Goal: Task Accomplishment & Management: Complete application form

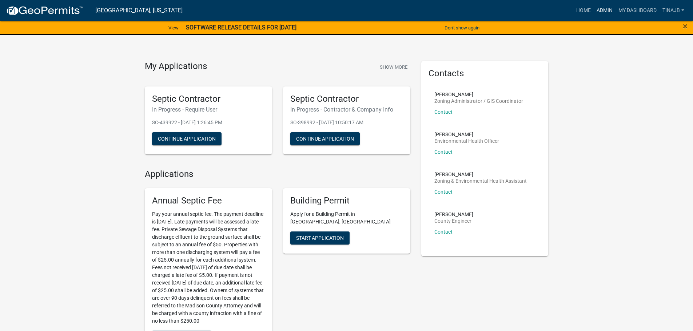
click at [605, 5] on link "Admin" at bounding box center [605, 11] width 22 height 14
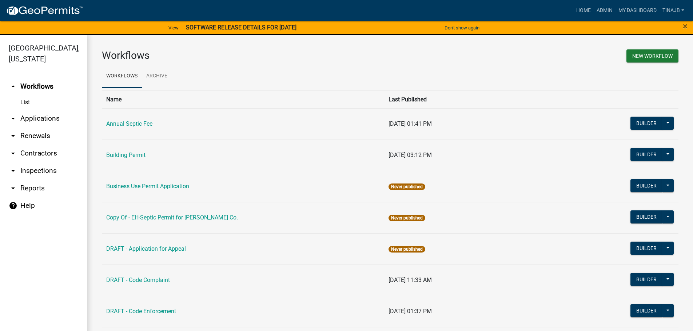
click at [32, 110] on link "arrow_drop_down Applications" at bounding box center [43, 118] width 87 height 17
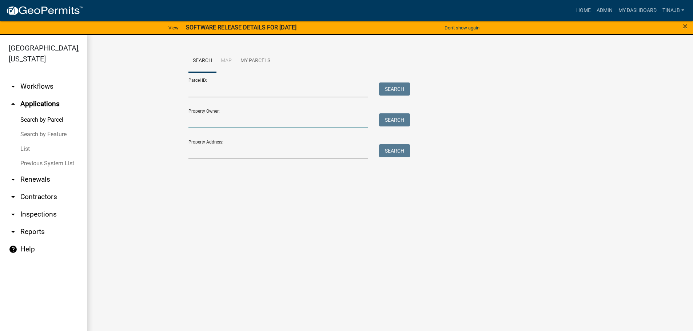
click at [202, 118] on input "Property Owner:" at bounding box center [278, 121] width 180 height 15
type input "[PERSON_NAME]"
click at [397, 124] on button "Search" at bounding box center [394, 120] width 31 height 13
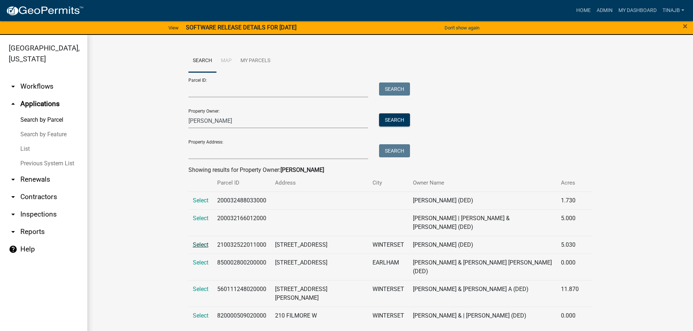
click at [195, 242] on span "Select" at bounding box center [201, 245] width 16 height 7
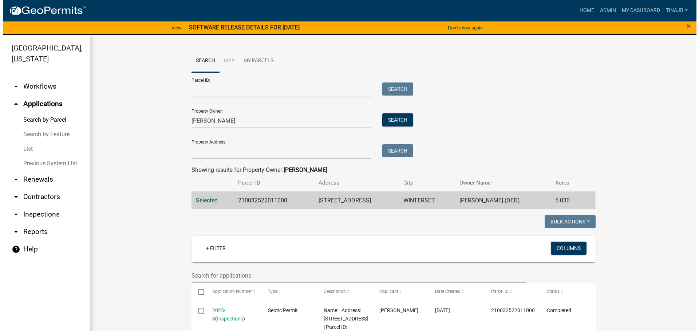
scroll to position [109, 0]
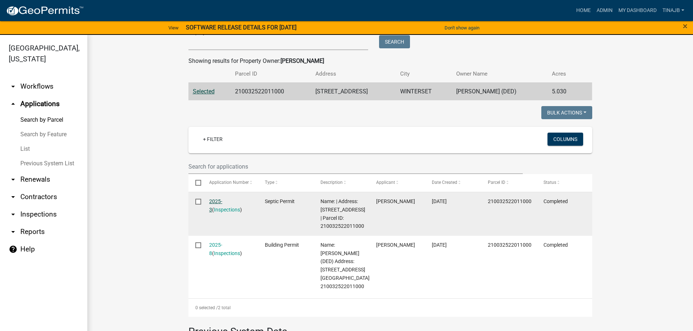
click at [216, 200] on link "2025-3" at bounding box center [215, 206] width 13 height 14
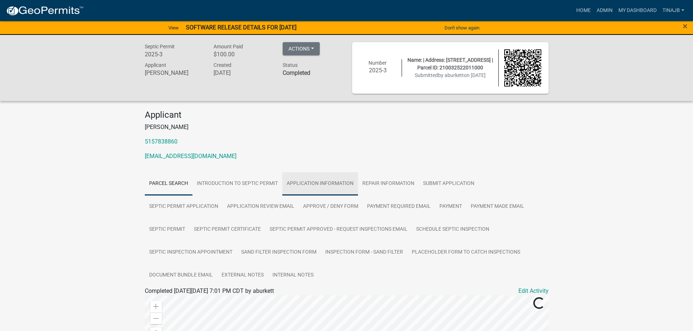
click at [340, 180] on link "Application Information" at bounding box center [320, 183] width 76 height 23
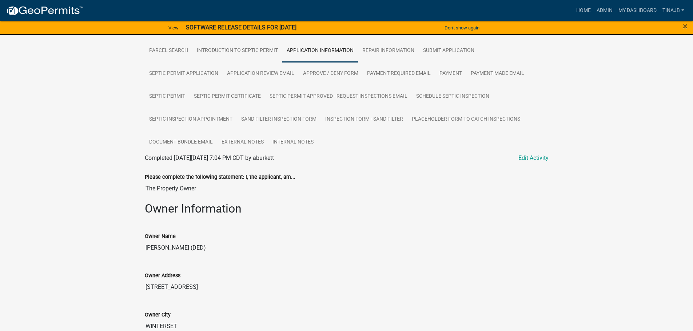
scroll to position [87, 0]
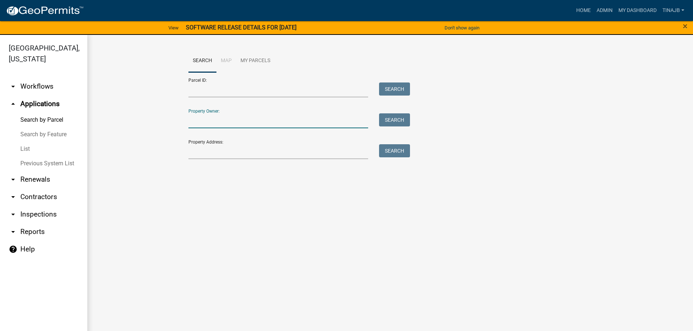
click at [200, 121] on input "Property Owner:" at bounding box center [278, 121] width 180 height 15
type input "[PERSON_NAME]"
click at [387, 117] on button "Search" at bounding box center [394, 120] width 31 height 13
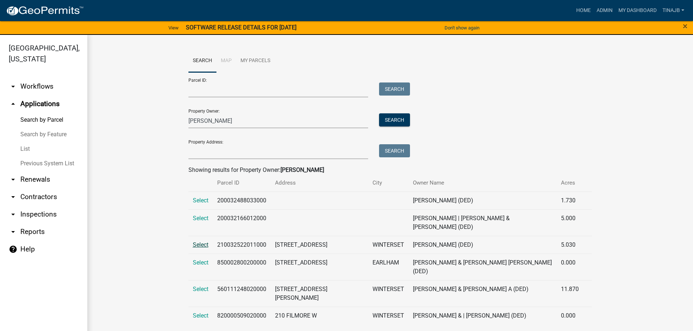
click at [202, 242] on span "Select" at bounding box center [201, 245] width 16 height 7
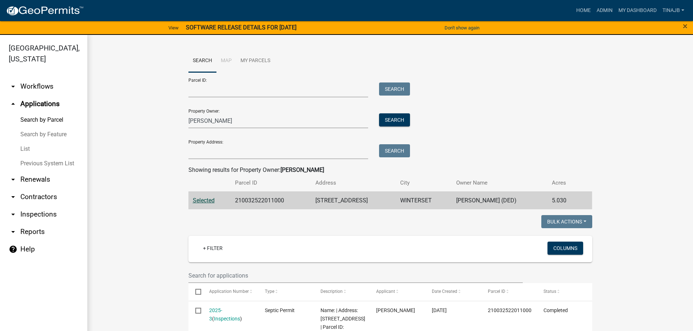
scroll to position [146, 0]
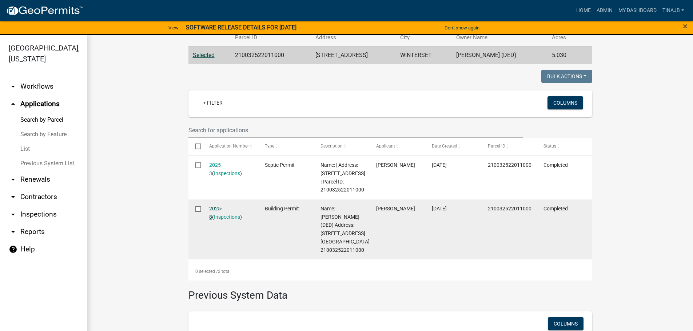
click at [213, 207] on link "2025-8" at bounding box center [215, 213] width 13 height 14
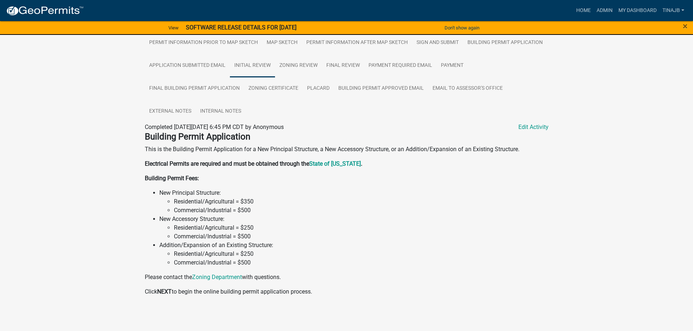
scroll to position [20, 0]
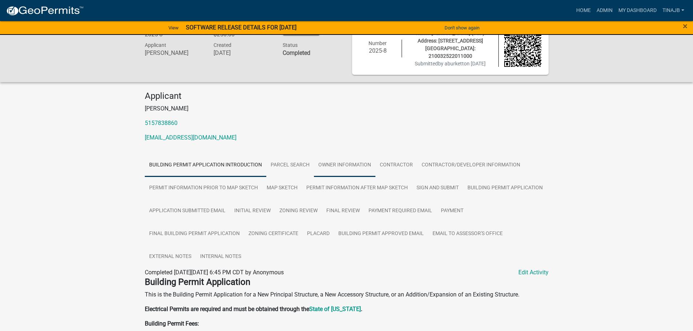
click at [336, 160] on link "Owner Information" at bounding box center [344, 165] width 61 height 23
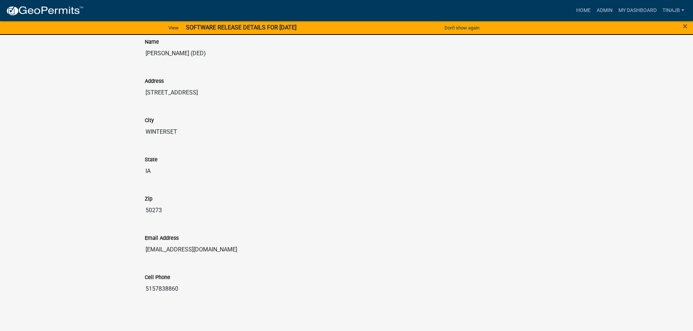
scroll to position [104, 0]
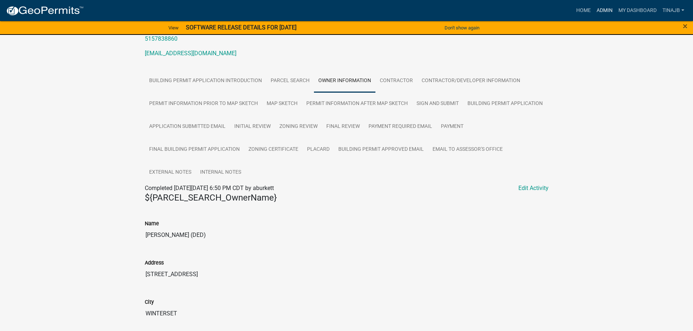
click at [605, 9] on link "Admin" at bounding box center [605, 11] width 22 height 14
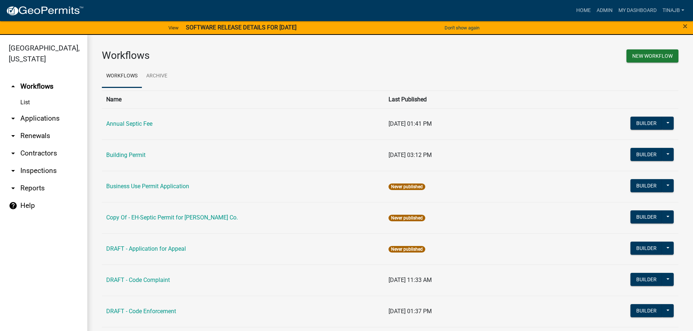
click at [49, 110] on link "arrow_drop_down Applications" at bounding box center [43, 118] width 87 height 17
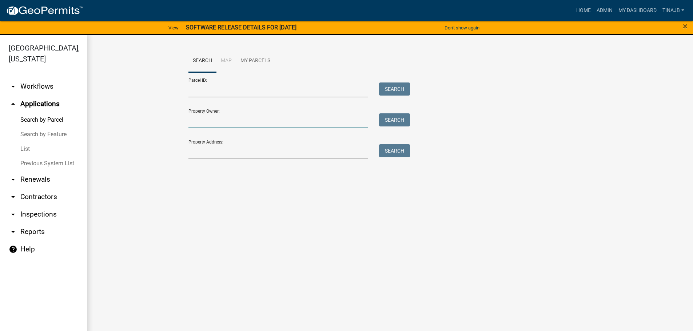
click at [220, 122] on input "Property Owner:" at bounding box center [278, 121] width 180 height 15
click at [221, 156] on input "Property Address:" at bounding box center [278, 151] width 180 height 15
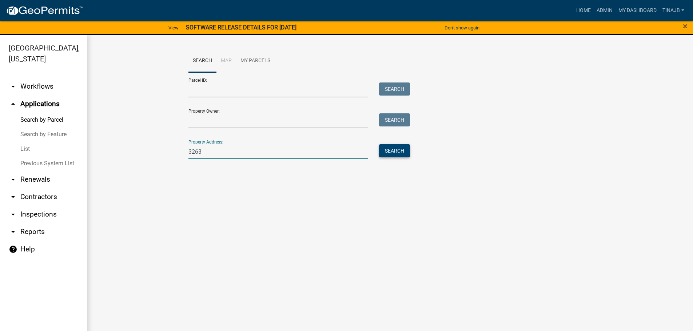
type input "3263"
click at [404, 152] on button "Search" at bounding box center [394, 150] width 31 height 13
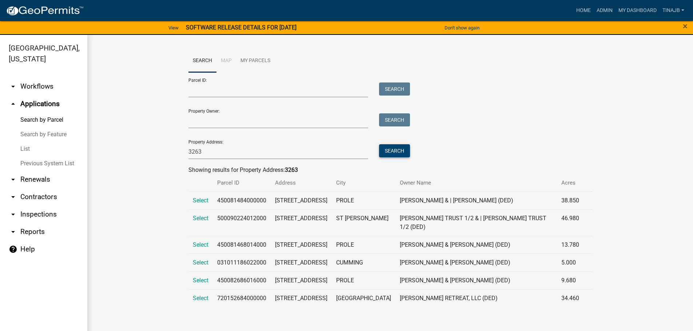
scroll to position [5, 0]
click at [199, 266] on span "Select" at bounding box center [201, 262] width 16 height 7
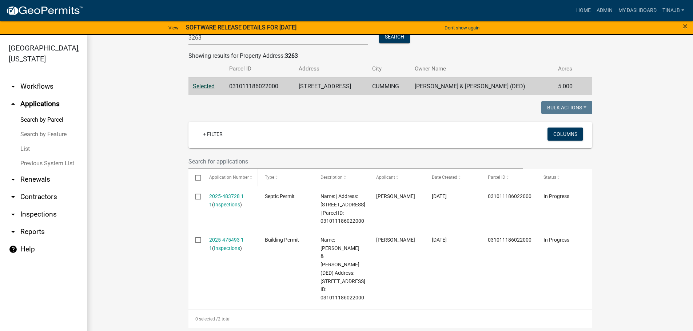
scroll to position [151, 0]
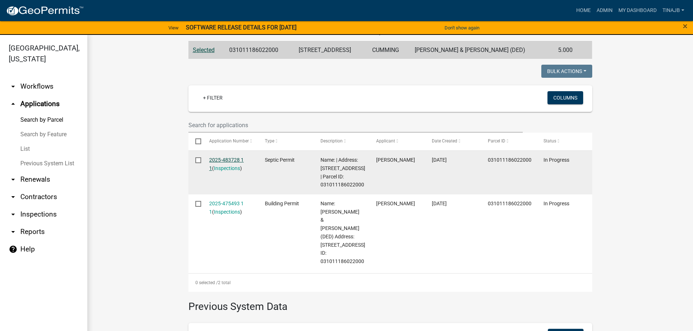
click at [222, 159] on link "2025-483728 1 1" at bounding box center [226, 164] width 35 height 14
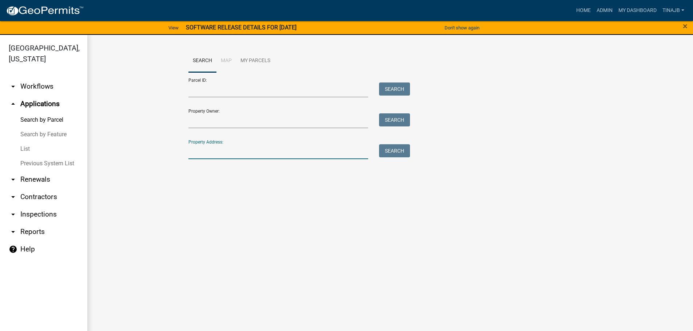
click at [203, 147] on input "Property Address:" at bounding box center [278, 151] width 180 height 15
type input "3263"
click at [393, 152] on button "Search" at bounding box center [394, 150] width 31 height 13
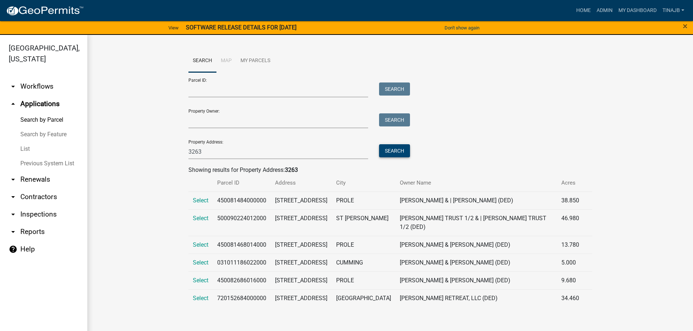
scroll to position [5, 0]
click at [199, 266] on span "Select" at bounding box center [201, 262] width 16 height 7
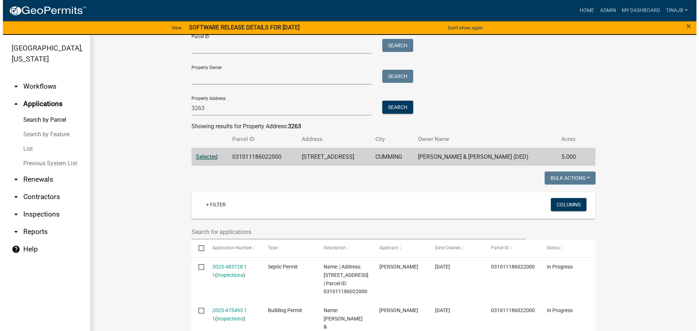
scroll to position [114, 0]
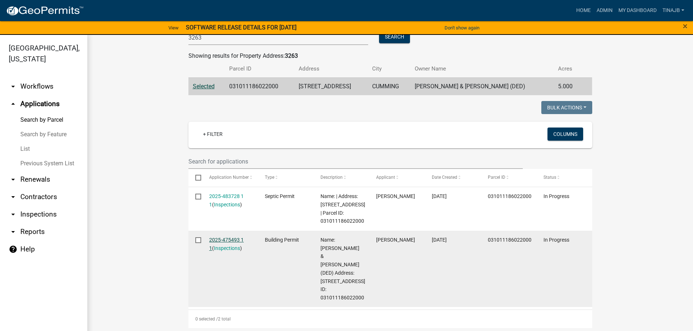
click at [217, 241] on link "2025-475493 1 1" at bounding box center [226, 244] width 35 height 14
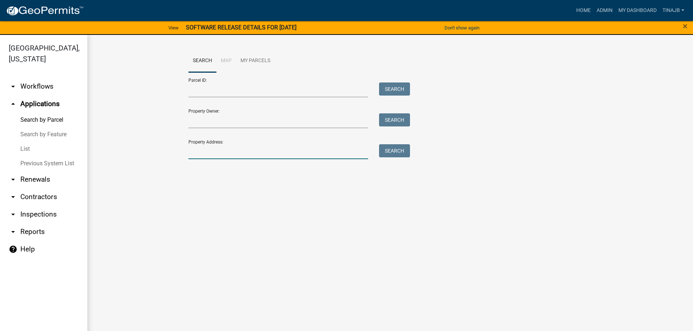
click at [242, 154] on input "Property Address:" at bounding box center [278, 151] width 180 height 15
type input "3064"
click at [397, 154] on button "Search" at bounding box center [394, 150] width 31 height 13
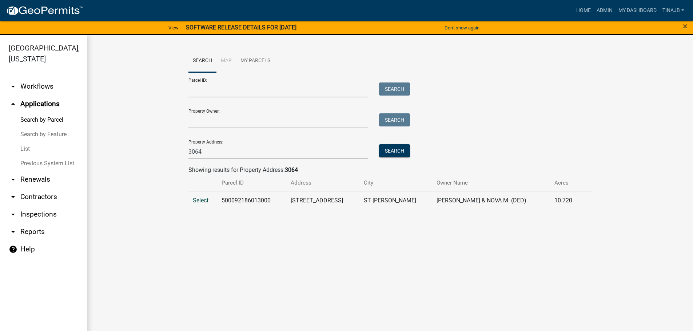
click at [203, 202] on span "Select" at bounding box center [201, 200] width 16 height 7
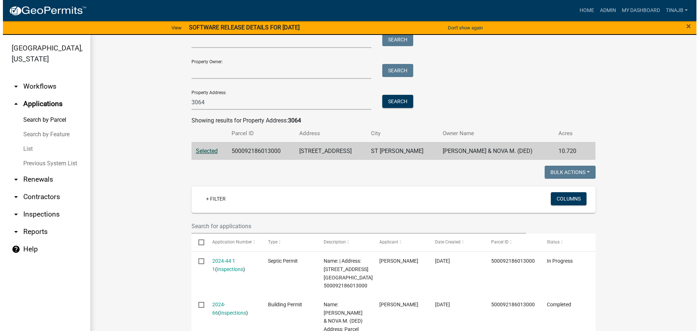
scroll to position [109, 0]
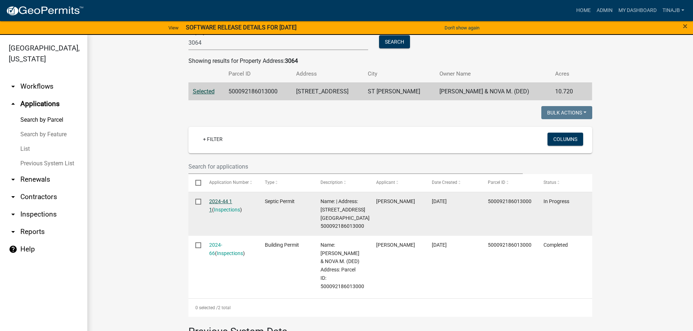
click at [216, 202] on link "2024-44 1 1" at bounding box center [220, 206] width 23 height 14
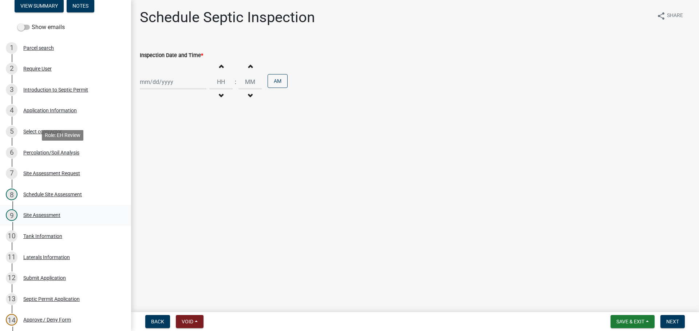
scroll to position [109, 0]
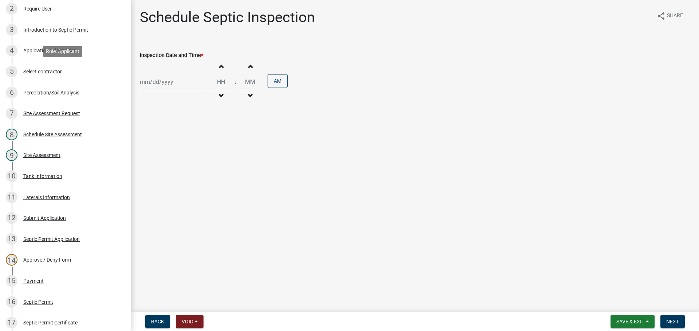
click at [57, 71] on div "Select contractor" at bounding box center [42, 71] width 39 height 5
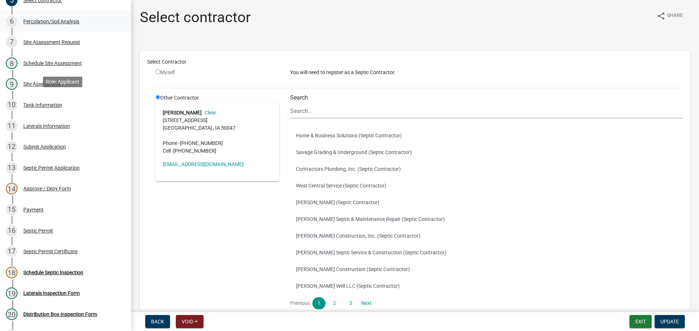
scroll to position [182, 0]
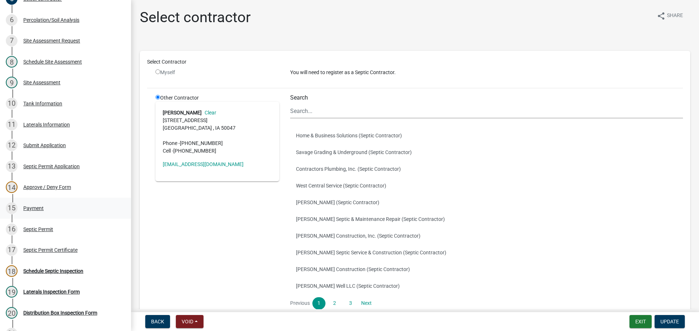
click at [35, 208] on div "Payment" at bounding box center [33, 208] width 20 height 5
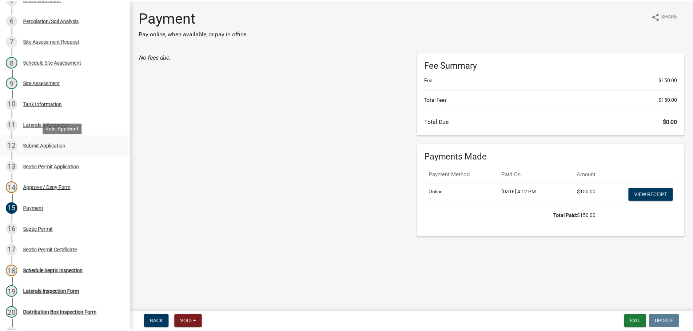
scroll to position [36, 0]
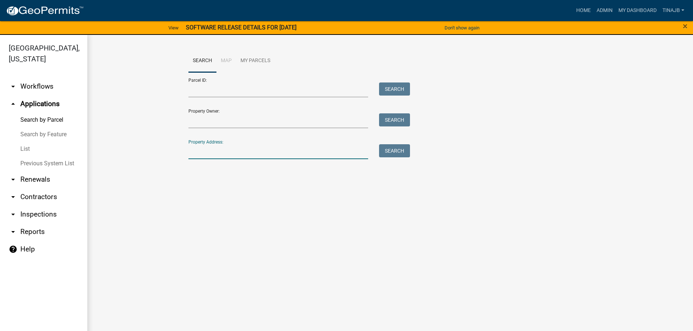
click at [235, 152] on input "Property Address:" at bounding box center [278, 151] width 180 height 15
type input "2385"
click at [393, 147] on button "Search" at bounding box center [394, 150] width 31 height 13
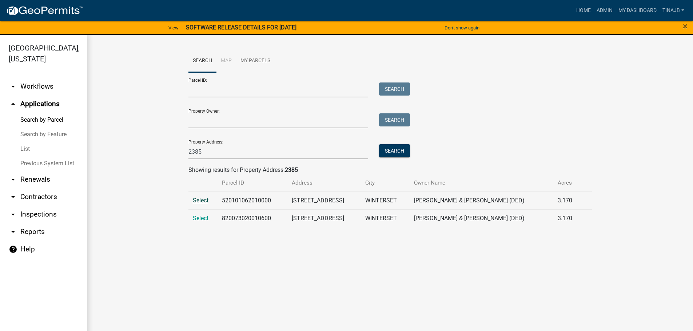
click at [199, 199] on span "Select" at bounding box center [201, 200] width 16 height 7
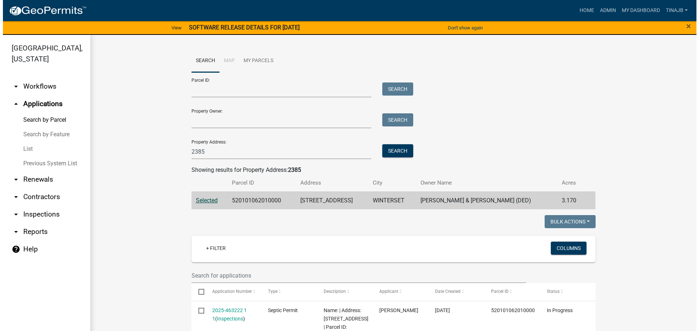
scroll to position [109, 0]
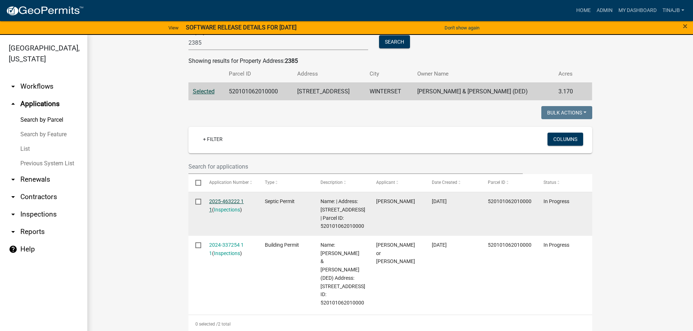
click at [231, 199] on link "2025-463222 1 1" at bounding box center [226, 206] width 35 height 14
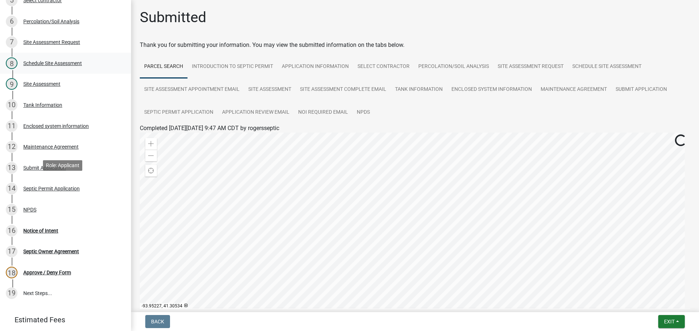
scroll to position [182, 0]
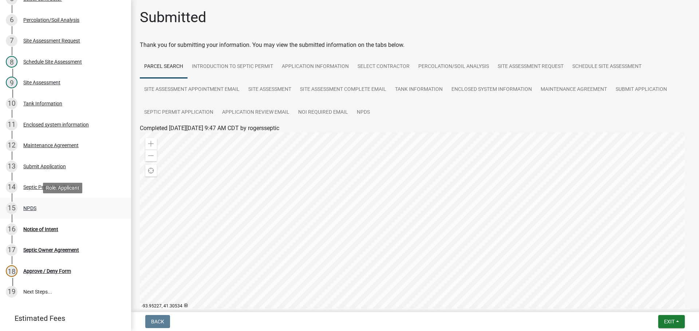
click at [29, 209] on div "NPDS" at bounding box center [29, 208] width 13 height 5
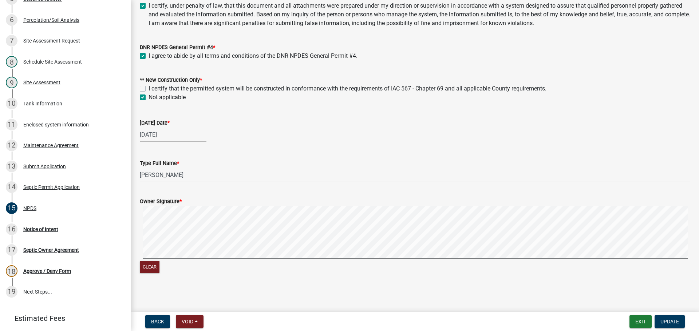
scroll to position [77, 0]
click at [52, 228] on div "Notice of Intent" at bounding box center [40, 229] width 35 height 5
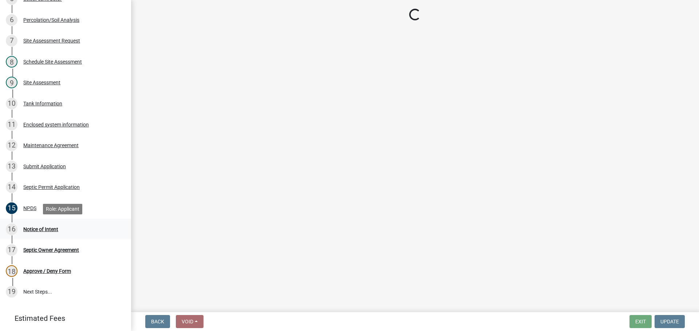
scroll to position [0, 0]
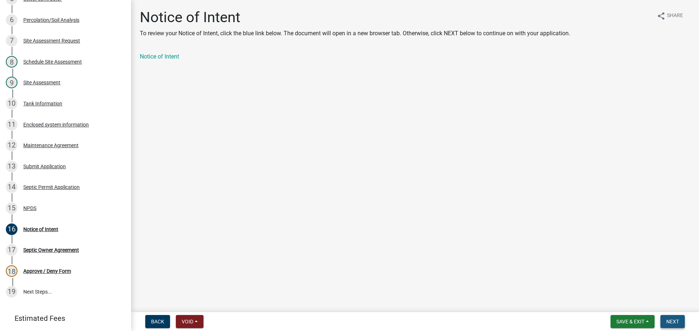
click at [669, 318] on button "Next" at bounding box center [672, 321] width 24 height 13
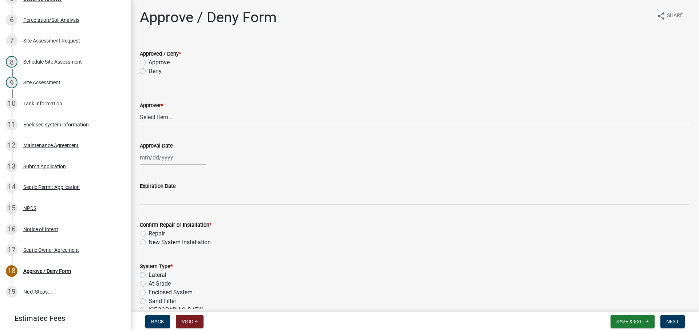
click at [148, 61] on label "Approve" at bounding box center [158, 62] width 21 height 9
click at [148, 61] on input "Approve" at bounding box center [150, 60] width 5 height 5
radio input "true"
click at [33, 210] on div "NPDS" at bounding box center [29, 208] width 13 height 5
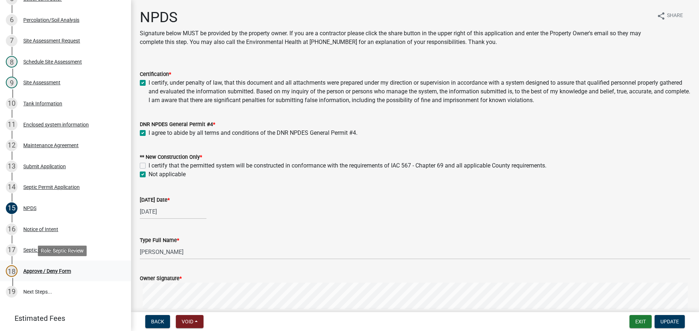
click at [45, 270] on div "Approve / Deny Form" at bounding box center [47, 271] width 48 height 5
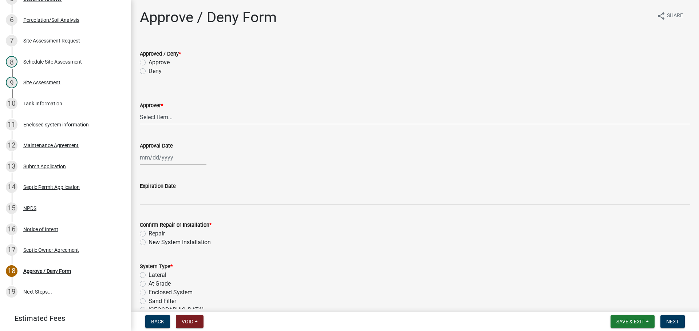
click at [148, 62] on label "Approve" at bounding box center [158, 62] width 21 height 9
click at [148, 62] on input "Approve" at bounding box center [150, 60] width 5 height 5
radio input "true"
click at [165, 115] on select "Select Item... [PERSON_NAME] [PERSON_NAME] [PERSON_NAME]" at bounding box center [415, 117] width 550 height 15
click at [140, 110] on select "Select Item... [PERSON_NAME] [PERSON_NAME] [PERSON_NAME]" at bounding box center [415, 117] width 550 height 15
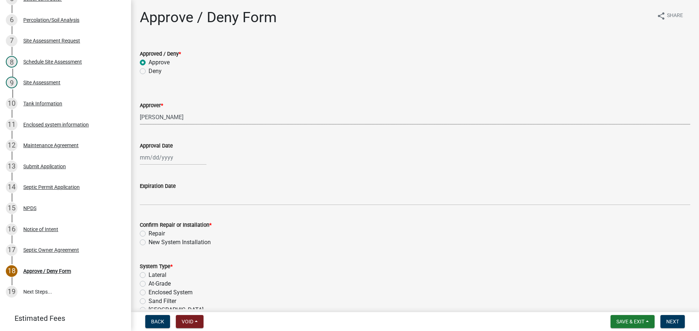
select select "3be61473-cefd-48e3-9f4b-d6d99b6a9b66"
select select "9"
select select "2025"
click at [152, 158] on div "[PERSON_NAME] Feb Mar Apr [PERSON_NAME][DATE] Oct Nov [DATE] 1526 1527 1528 152…" at bounding box center [173, 157] width 67 height 15
click at [182, 232] on div "25" at bounding box center [182, 232] width 12 height 12
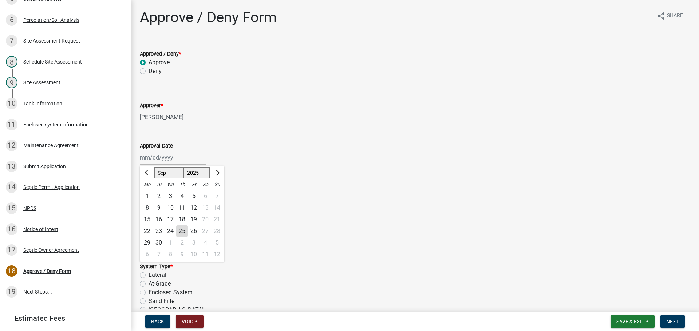
type input "[DATE]"
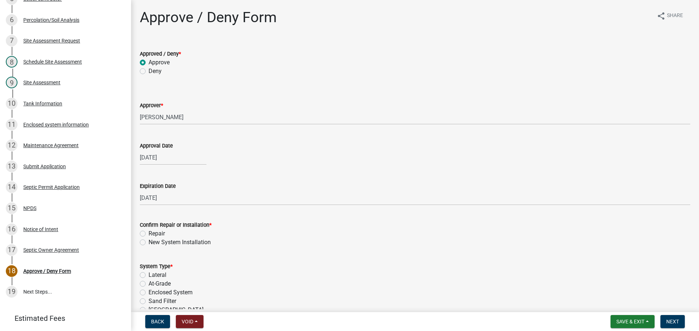
scroll to position [73, 0]
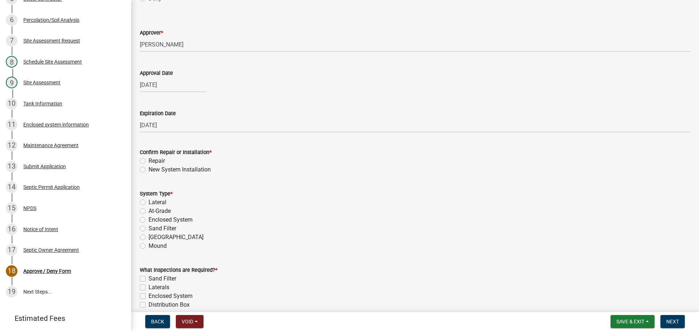
click at [148, 169] on label "New System Installation" at bounding box center [179, 170] width 62 height 9
click at [148, 169] on input "New System Installation" at bounding box center [150, 168] width 5 height 5
radio input "true"
click at [148, 221] on label "Enclosed System" at bounding box center [170, 220] width 44 height 9
click at [148, 220] on input "Enclosed System" at bounding box center [150, 218] width 5 height 5
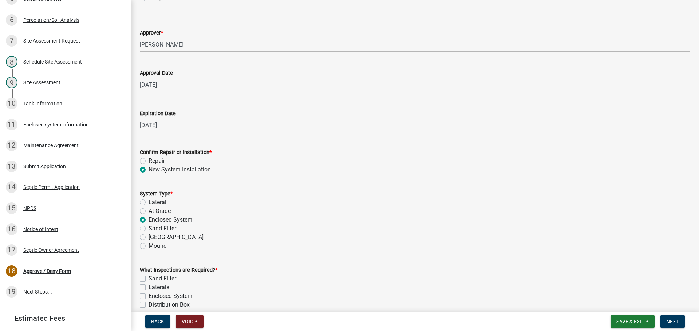
radio input "true"
click at [640, 320] on span "Save & Exit" at bounding box center [630, 322] width 28 height 6
click at [615, 304] on button "Save & Exit" at bounding box center [625, 302] width 58 height 17
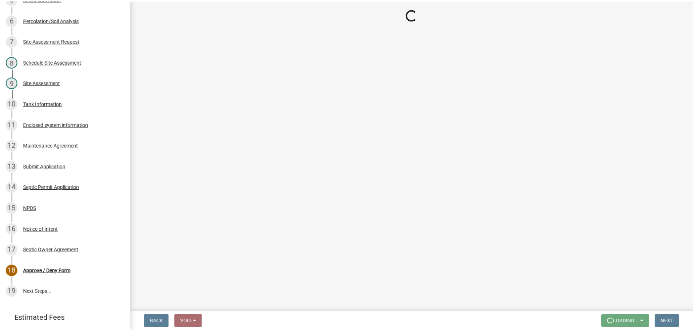
scroll to position [0, 0]
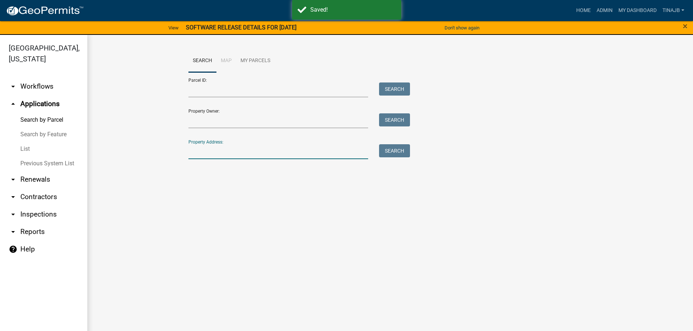
click at [214, 155] on input "Property Address:" at bounding box center [278, 151] width 180 height 15
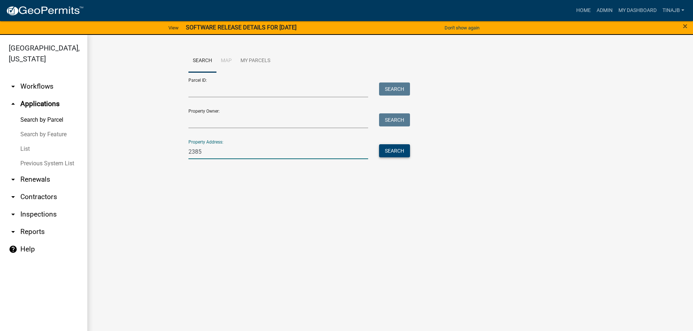
type input "2385"
click at [389, 147] on button "Search" at bounding box center [394, 150] width 31 height 13
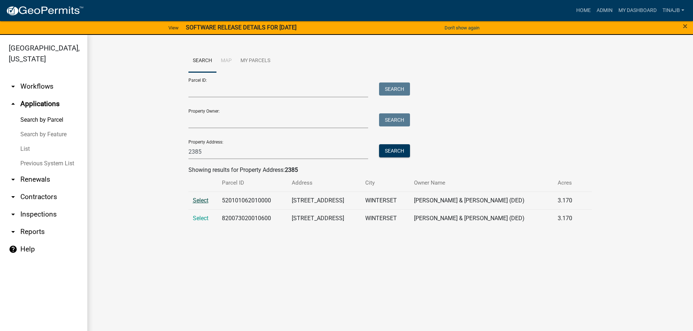
click at [202, 202] on span "Select" at bounding box center [201, 200] width 16 height 7
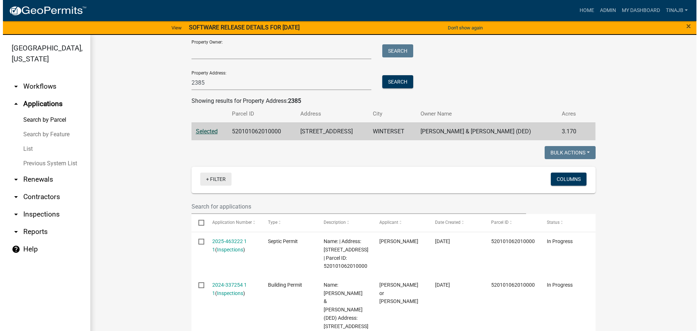
scroll to position [146, 0]
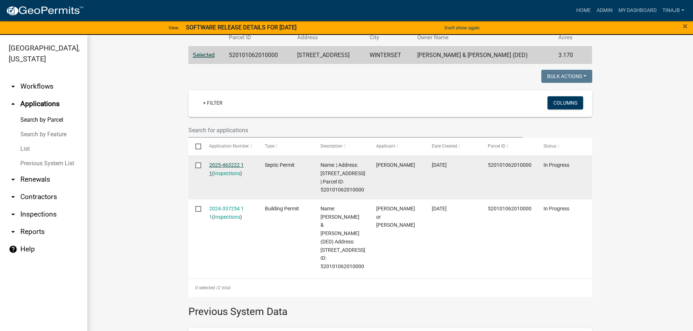
click at [222, 163] on link "2025-463222 1 1" at bounding box center [226, 169] width 35 height 14
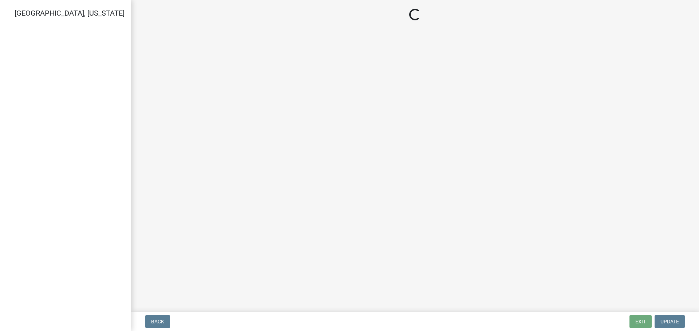
select select "3be61473-cefd-48e3-9f4b-d6d99b6a9b66"
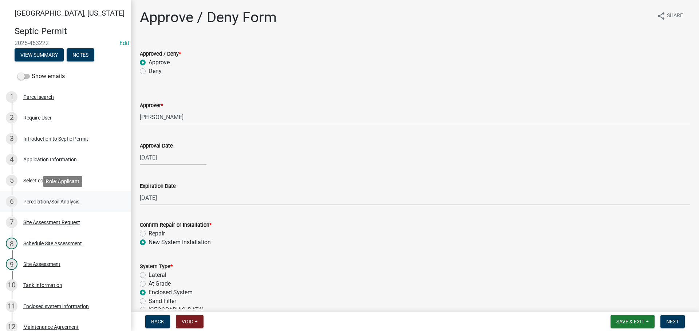
click at [52, 202] on div "Percolation/Soil Analysis" at bounding box center [51, 201] width 56 height 5
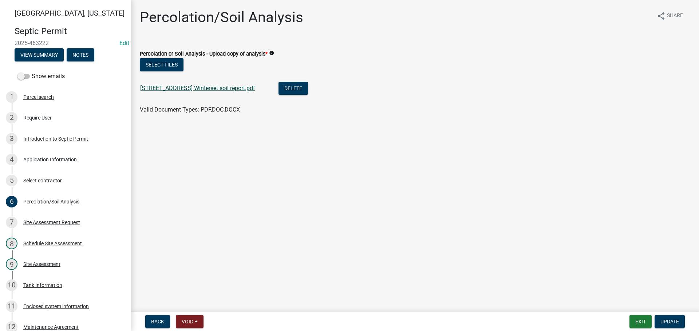
click at [190, 88] on link "[STREET_ADDRESS] Winterset soil report.pdf" at bounding box center [197, 88] width 115 height 7
click at [60, 221] on div "Site Assessment Request" at bounding box center [51, 222] width 57 height 5
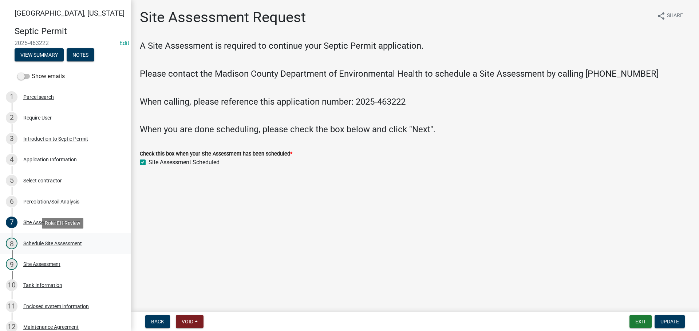
click at [61, 246] on div "Schedule Site Assessment" at bounding box center [52, 243] width 59 height 5
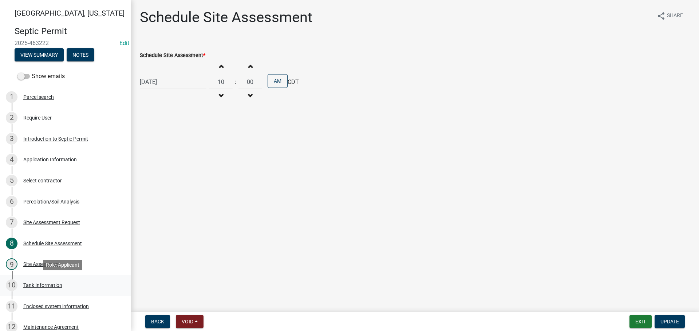
click at [44, 283] on div "Tank Information" at bounding box center [42, 285] width 39 height 5
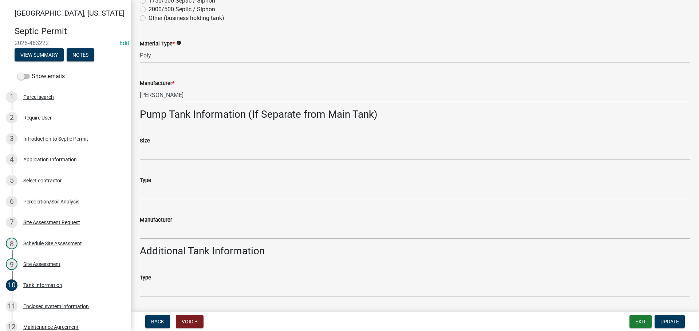
scroll to position [291, 0]
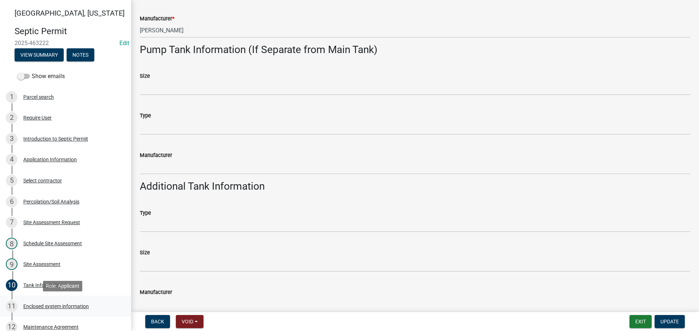
click at [38, 305] on div "Enclosed system information" at bounding box center [55, 306] width 65 height 5
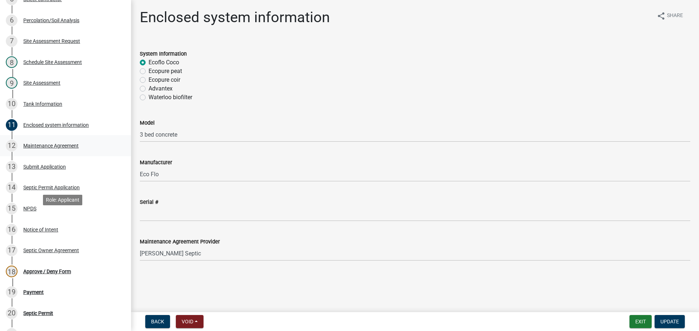
scroll to position [182, 0]
click at [41, 269] on div "Approve / Deny Form" at bounding box center [47, 271] width 48 height 5
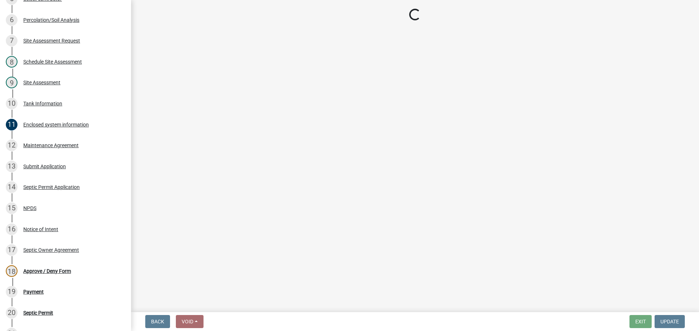
select select "3be61473-cefd-48e3-9f4b-d6d99b6a9b66"
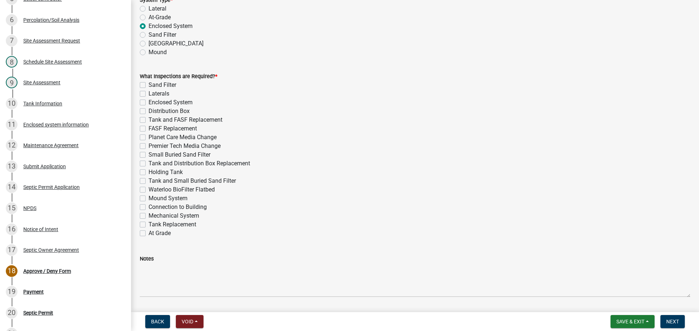
scroll to position [255, 0]
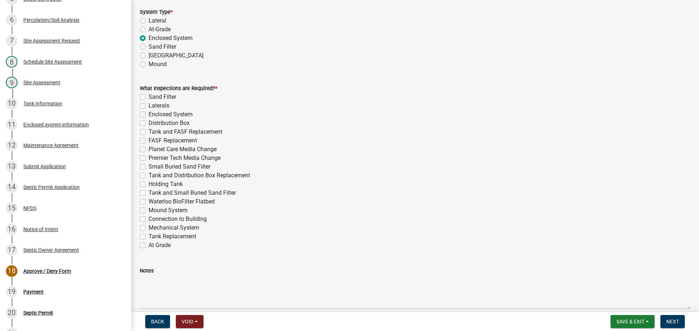
click at [148, 115] on label "Enclosed System" at bounding box center [170, 114] width 44 height 9
click at [148, 115] on input "Enclosed System" at bounding box center [150, 112] width 5 height 5
checkbox input "true"
checkbox input "false"
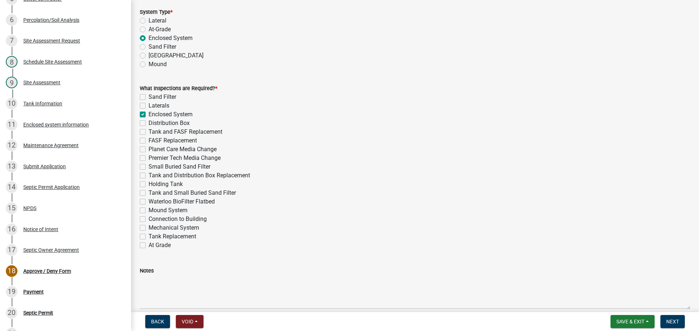
checkbox input "true"
checkbox input "false"
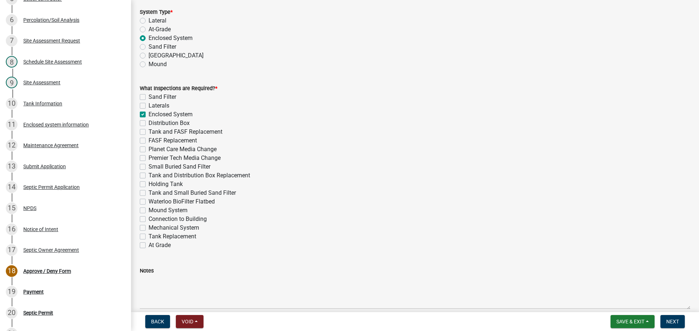
checkbox input "false"
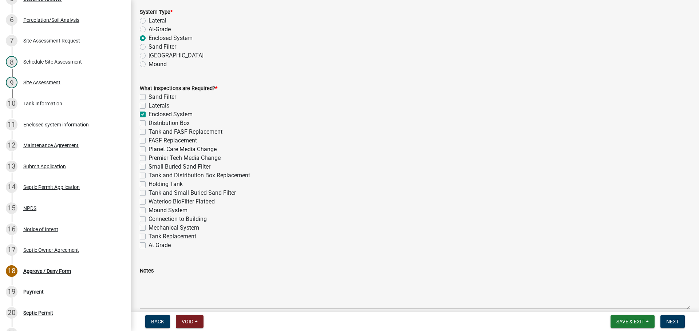
checkbox input "false"
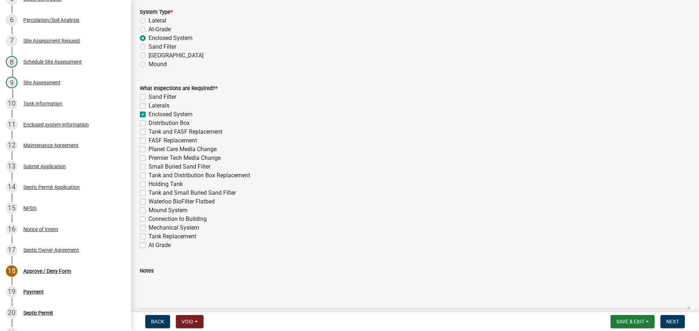
checkbox input "false"
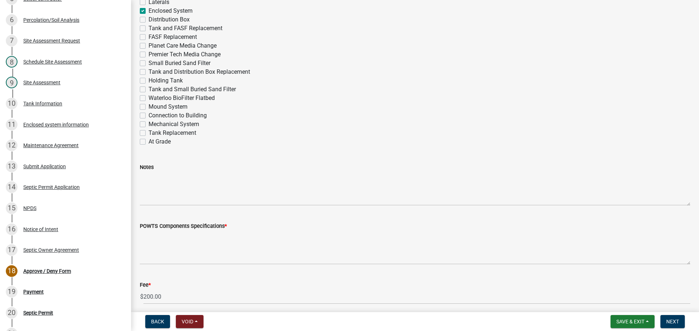
scroll to position [364, 0]
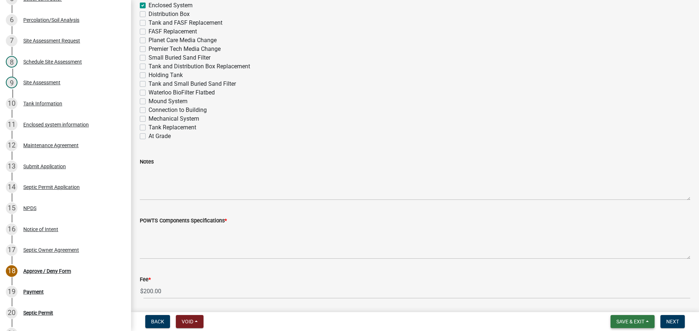
click at [634, 320] on span "Save & Exit" at bounding box center [630, 322] width 28 height 6
click at [625, 303] on button "Save & Exit" at bounding box center [625, 302] width 58 height 17
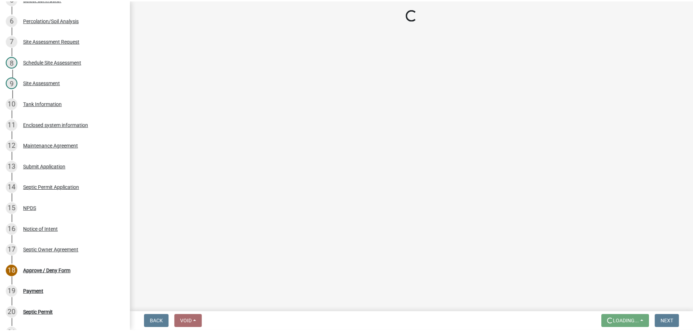
scroll to position [0, 0]
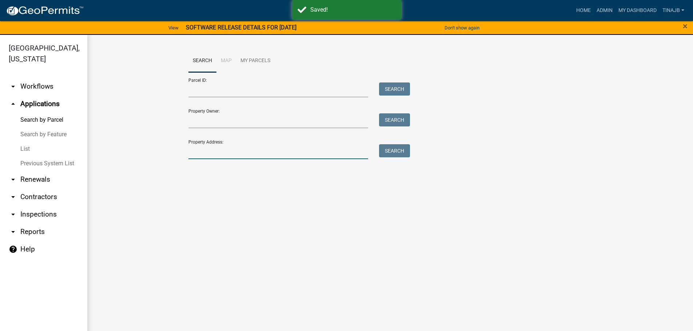
click at [202, 153] on input "Property Address:" at bounding box center [278, 151] width 180 height 15
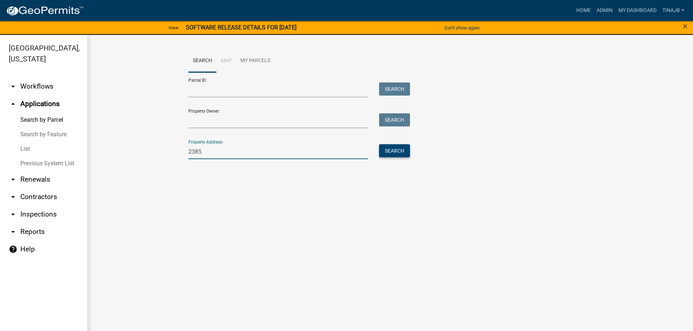
type input "2385"
click at [399, 148] on button "Search" at bounding box center [394, 150] width 31 height 13
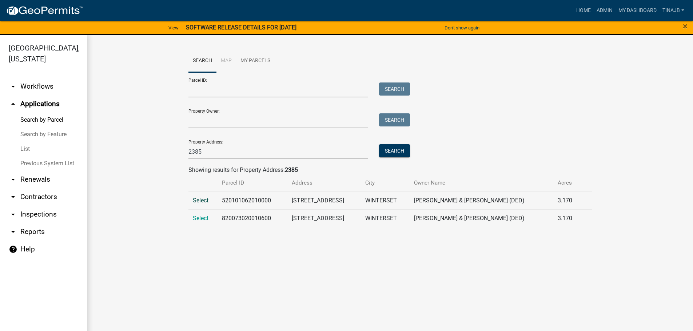
click at [202, 202] on span "Select" at bounding box center [201, 200] width 16 height 7
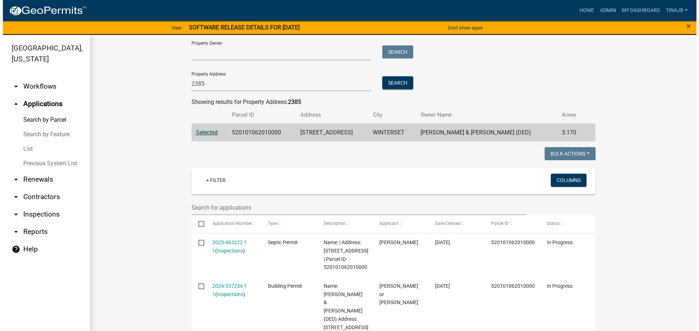
scroll to position [146, 0]
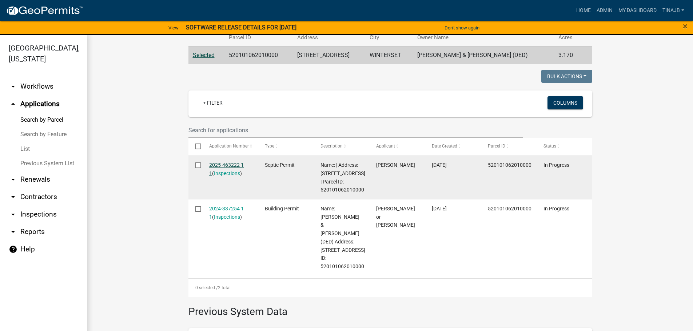
click at [220, 166] on link "2025-463222 1 1" at bounding box center [226, 169] width 35 height 14
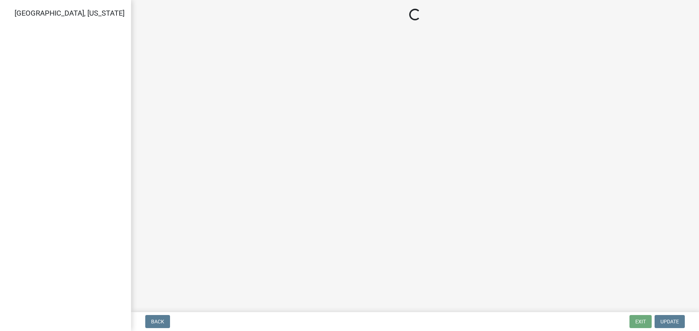
select select "3be61473-cefd-48e3-9f4b-d6d99b6a9b66"
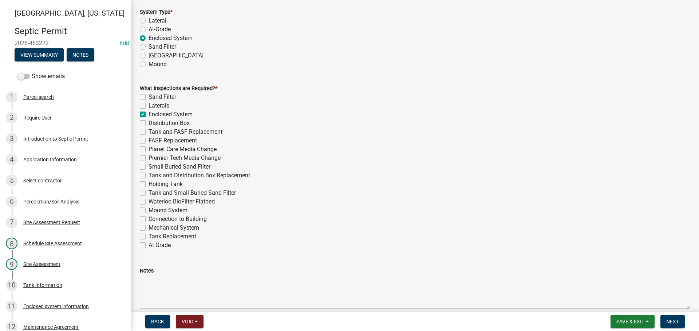
scroll to position [364, 0]
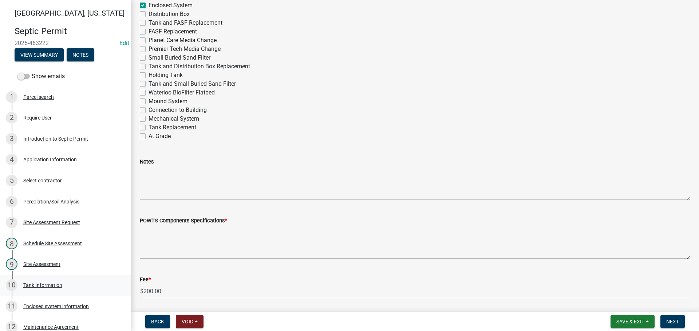
click at [47, 286] on div "Tank Information" at bounding box center [42, 285] width 39 height 5
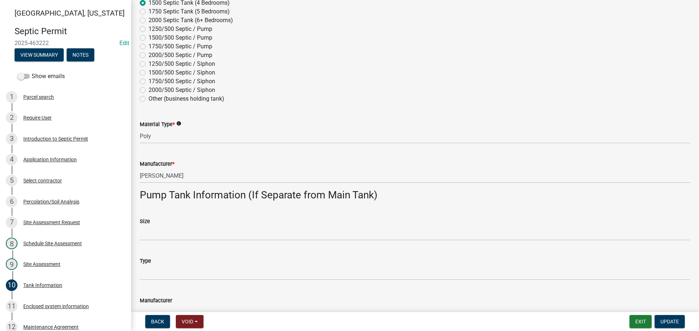
scroll to position [109, 0]
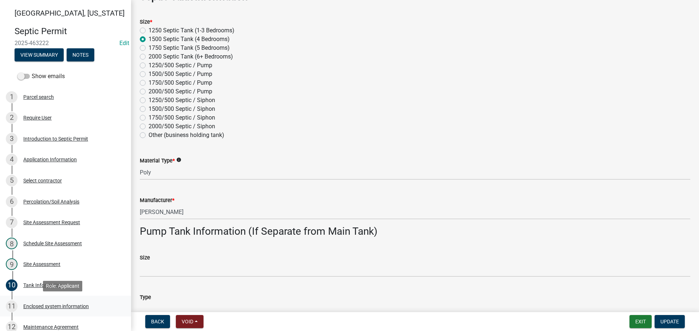
click at [48, 306] on div "Enclosed system information" at bounding box center [55, 306] width 65 height 5
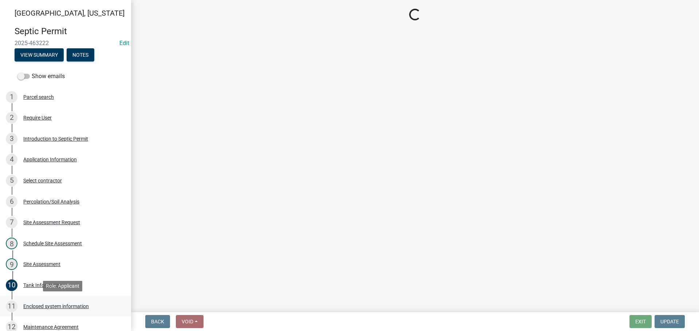
scroll to position [0, 0]
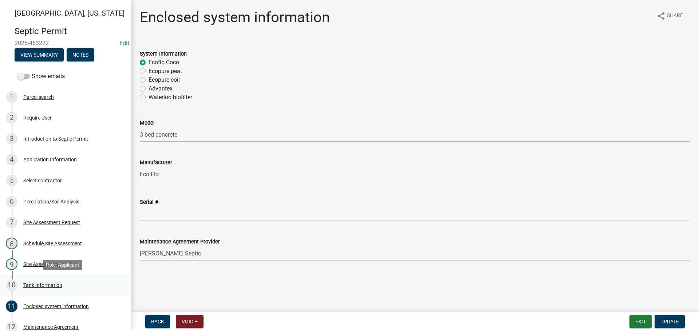
click at [44, 286] on div "Tank Information" at bounding box center [42, 285] width 39 height 5
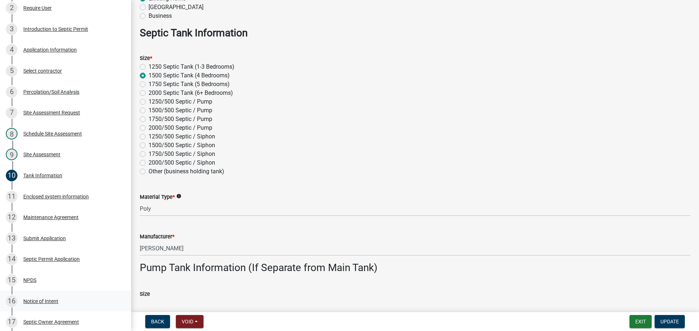
scroll to position [182, 0]
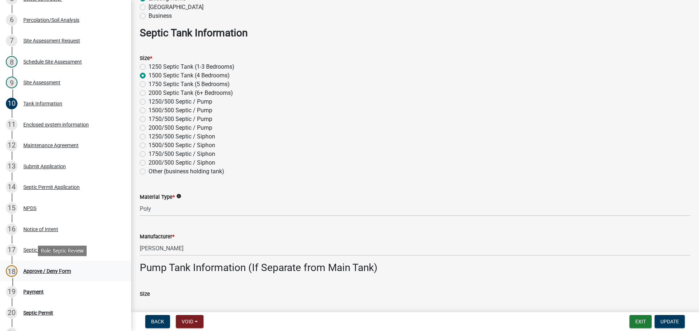
click at [47, 272] on div "Approve / Deny Form" at bounding box center [47, 271] width 48 height 5
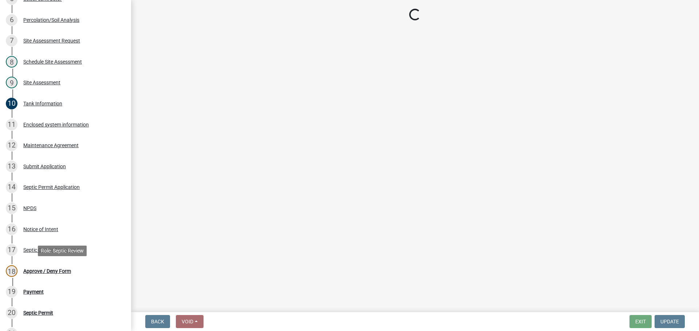
scroll to position [0, 0]
select select "3be61473-cefd-48e3-9f4b-d6d99b6a9b66"
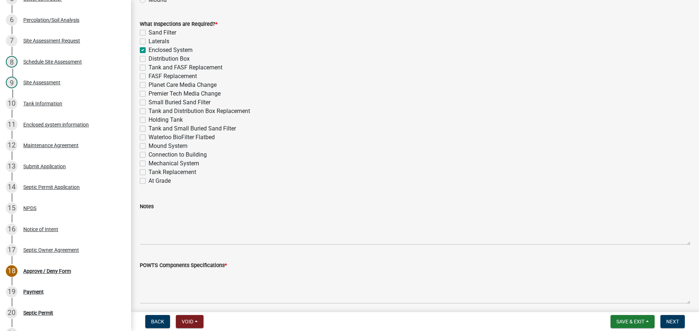
scroll to position [437, 0]
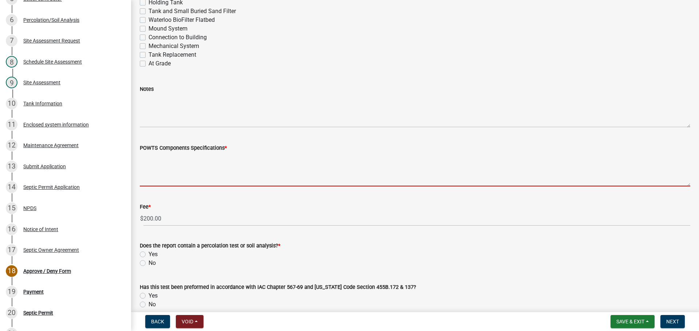
click at [150, 176] on textarea "POWTS Components Specifications *" at bounding box center [415, 169] width 550 height 34
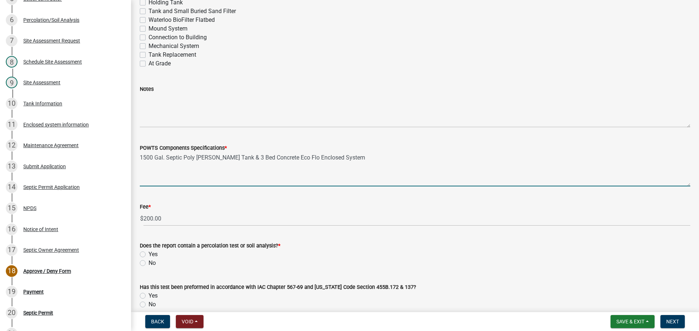
type textarea "1500 Gal. Septic Poly [PERSON_NAME] Tank & 3 Bed Concrete Eco Flo Enclosed Syst…"
click at [148, 255] on label "Yes" at bounding box center [152, 254] width 9 height 9
click at [148, 255] on input "Yes" at bounding box center [150, 252] width 5 height 5
radio input "true"
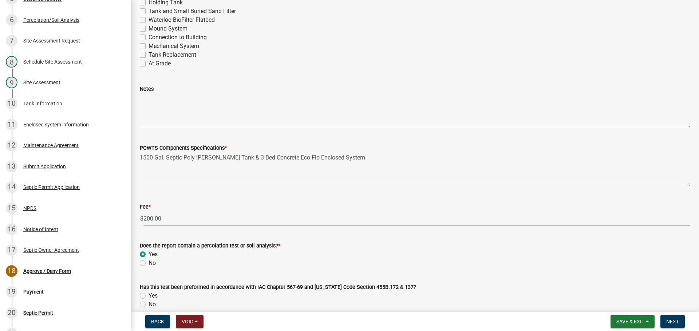
scroll to position [546, 0]
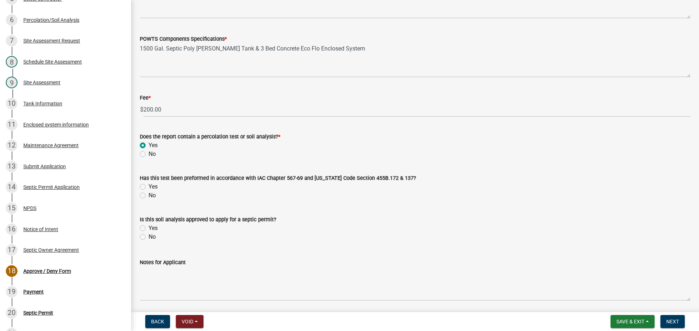
click at [148, 188] on label "Yes" at bounding box center [152, 187] width 9 height 9
click at [148, 187] on input "Yes" at bounding box center [150, 185] width 5 height 5
radio input "true"
click at [148, 230] on label "Yes" at bounding box center [152, 228] width 9 height 9
click at [148, 229] on input "Yes" at bounding box center [150, 226] width 5 height 5
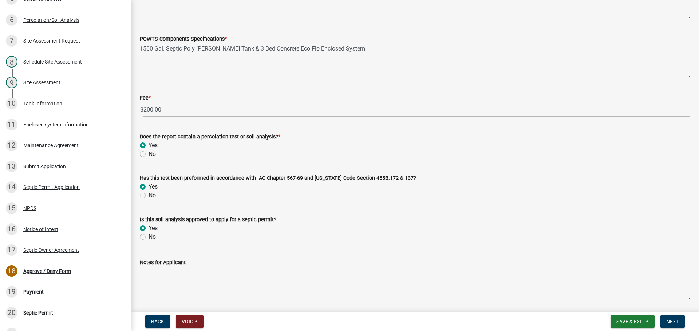
radio input "true"
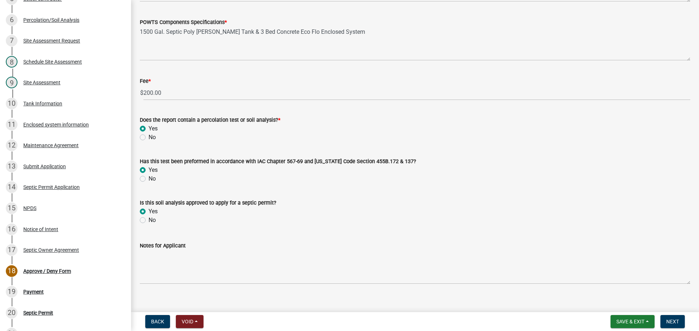
scroll to position [572, 0]
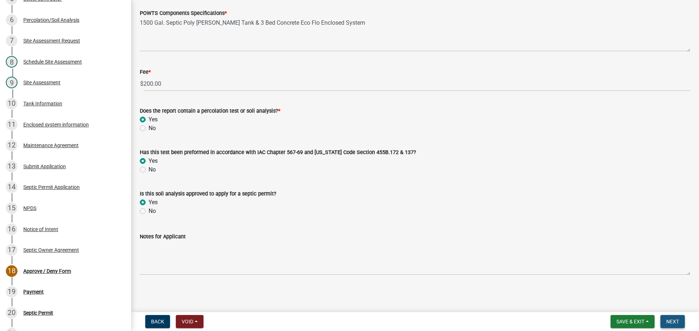
click at [673, 322] on span "Next" at bounding box center [672, 322] width 13 height 6
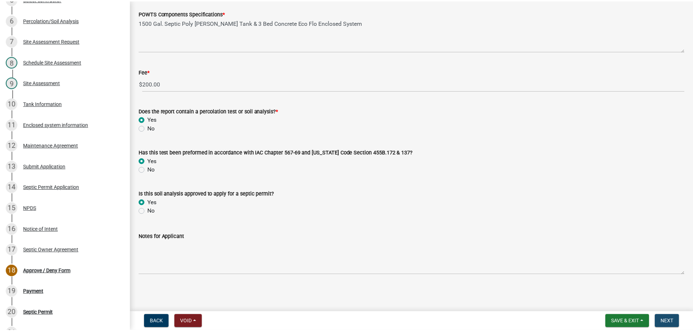
scroll to position [0, 0]
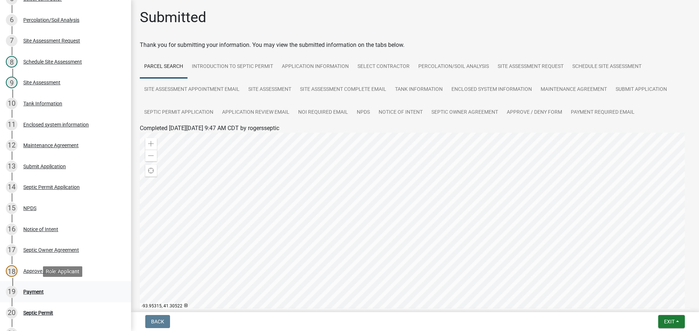
click at [35, 289] on div "19 Payment" at bounding box center [63, 292] width 114 height 12
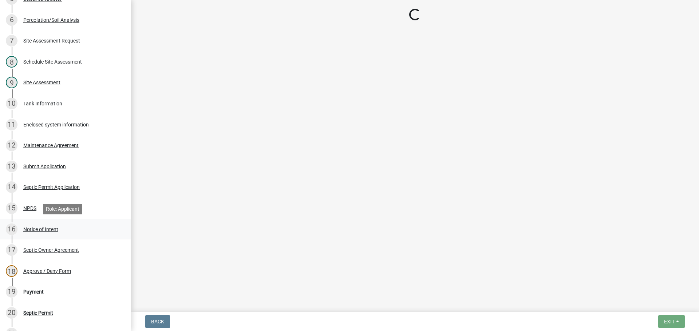
select select "3: 3"
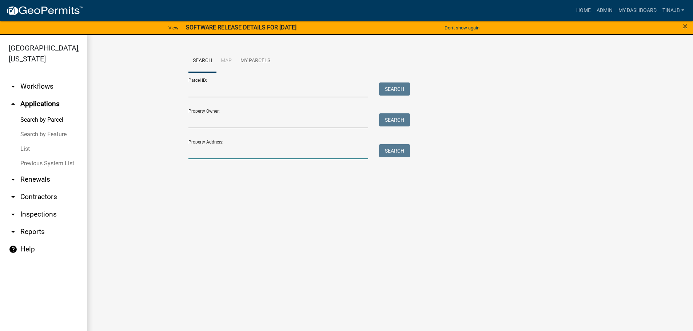
drag, startPoint x: 281, startPoint y: 159, endPoint x: 326, endPoint y: 159, distance: 44.8
click at [281, 159] on input "Property Address:" at bounding box center [278, 151] width 180 height 15
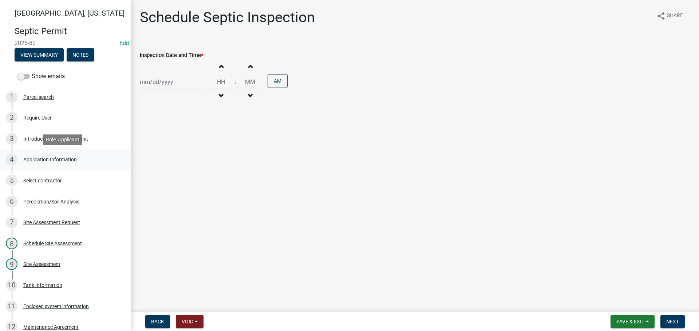
click at [53, 160] on div "Application Information" at bounding box center [49, 159] width 53 height 5
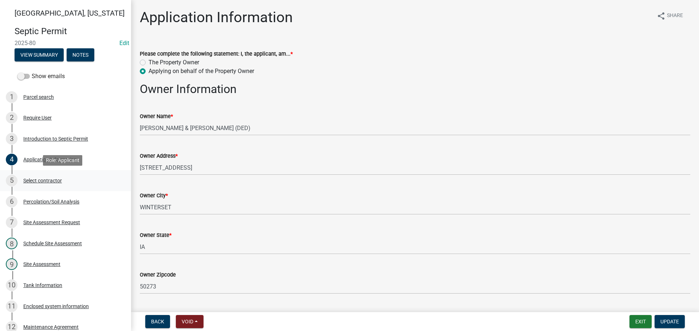
click at [45, 180] on div "Select contractor" at bounding box center [42, 180] width 39 height 5
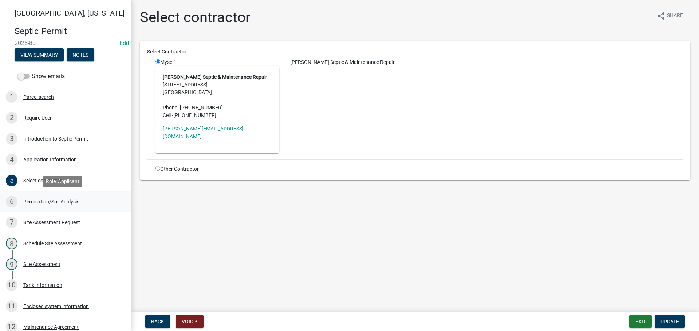
click at [40, 200] on div "Percolation/Soil Analysis" at bounding box center [51, 201] width 56 height 5
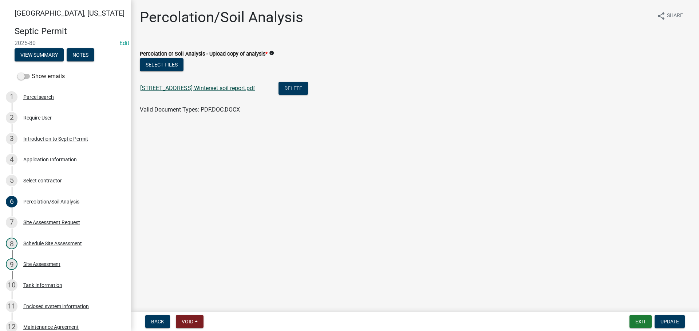
click at [230, 89] on link "[STREET_ADDRESS] Winterset soil report.pdf" at bounding box center [197, 88] width 115 height 7
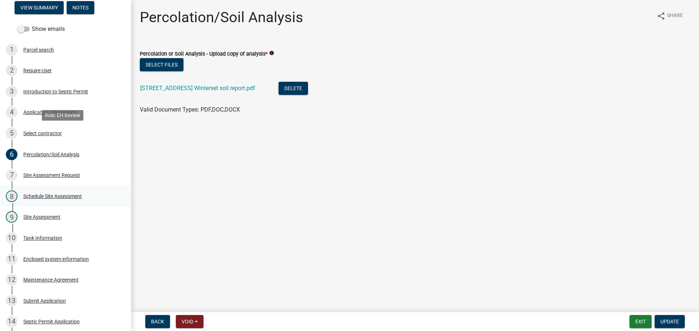
scroll to position [109, 0]
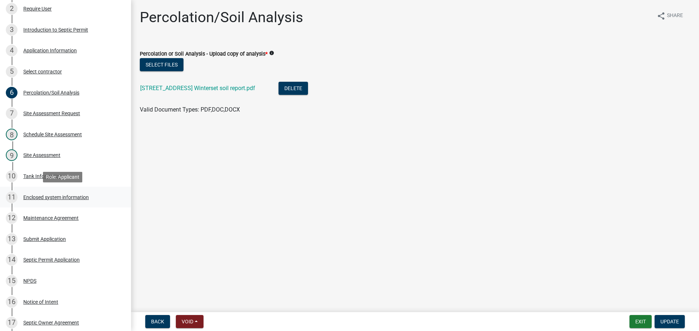
click at [46, 198] on div "Enclosed system information" at bounding box center [55, 197] width 65 height 5
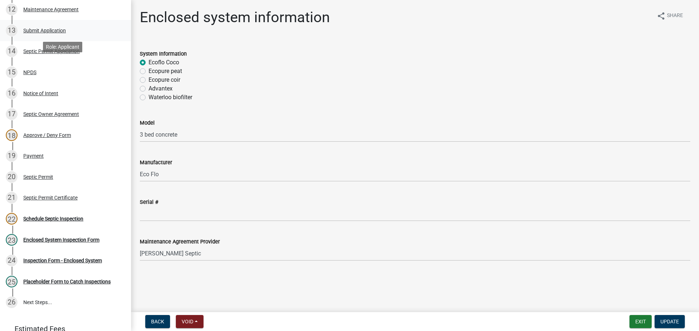
scroll to position [327, 0]
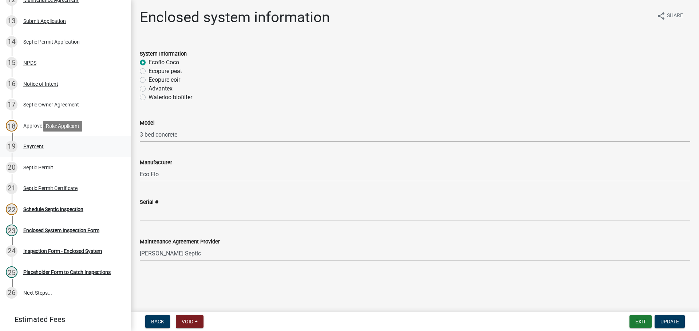
click at [38, 147] on div "Payment" at bounding box center [33, 146] width 20 height 5
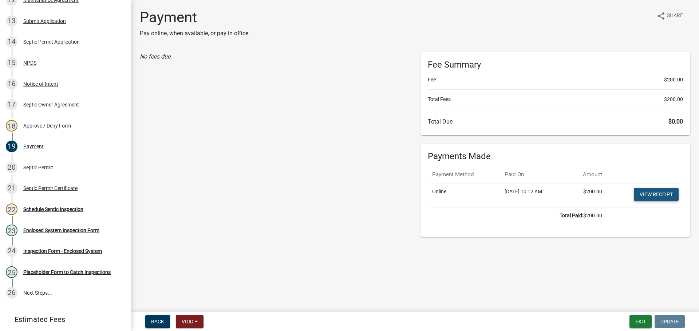
click at [640, 196] on link "View receipt" at bounding box center [655, 194] width 45 height 13
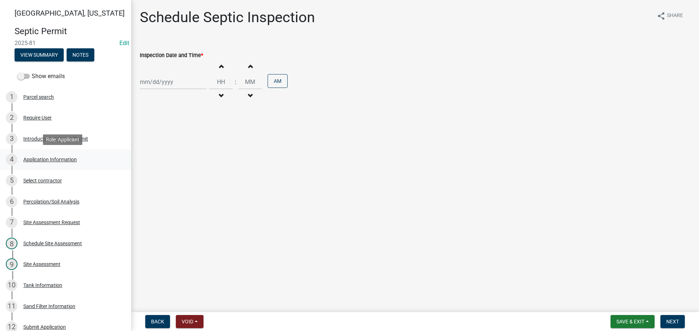
click at [40, 159] on div "Application Information" at bounding box center [49, 159] width 53 height 5
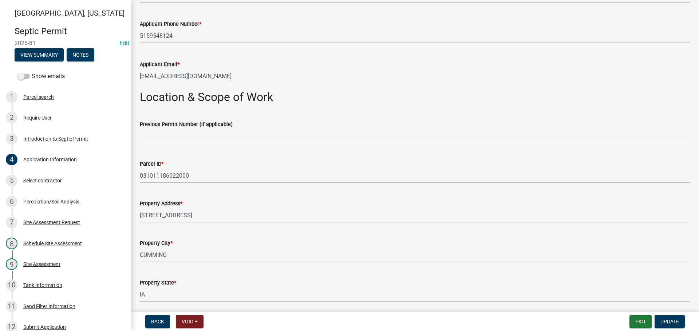
scroll to position [437, 0]
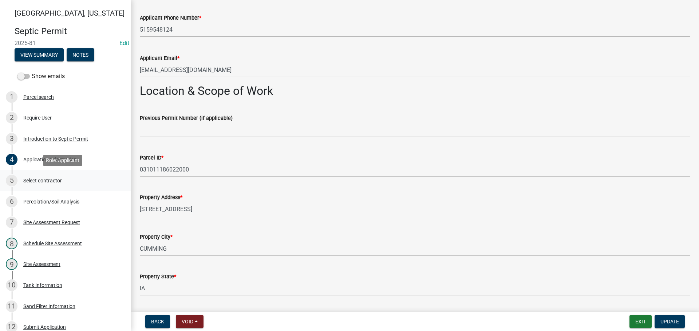
click at [56, 176] on div "5 Select contractor" at bounding box center [63, 181] width 114 height 12
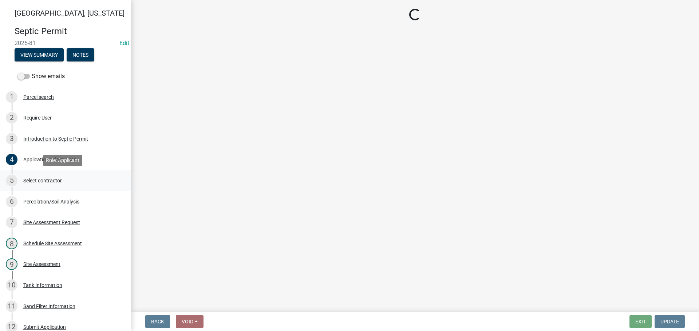
scroll to position [0, 0]
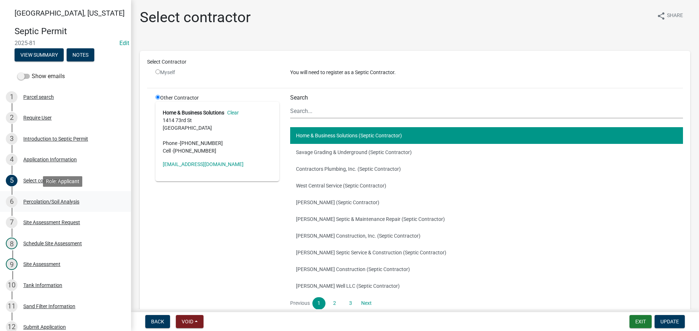
click at [52, 198] on div "6 Percolation/Soil Analysis" at bounding box center [63, 202] width 114 height 12
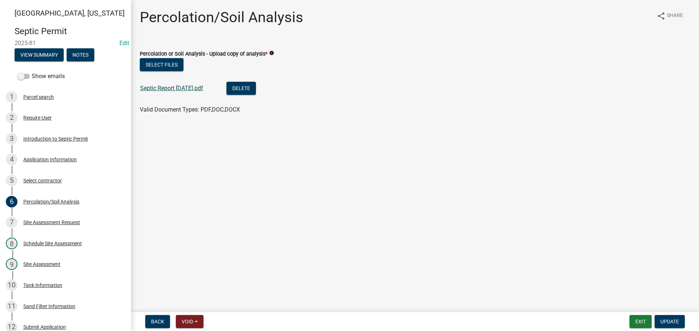
click at [178, 87] on link "Septic Report 2025-09-10.pdf" at bounding box center [171, 88] width 63 height 7
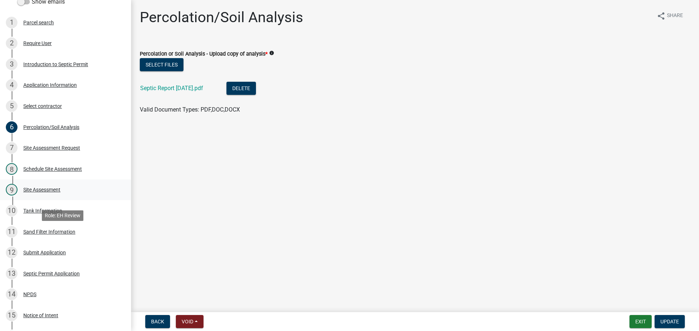
scroll to position [182, 0]
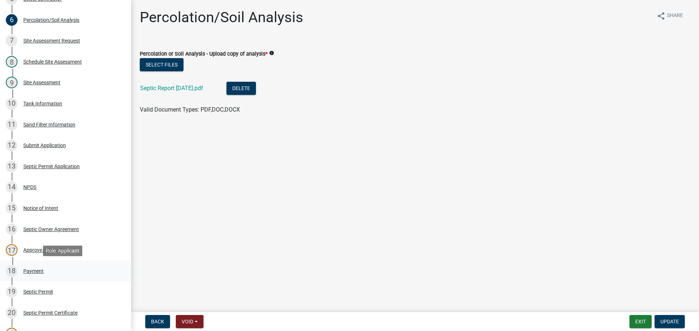
click at [36, 269] on div "Payment" at bounding box center [33, 271] width 20 height 5
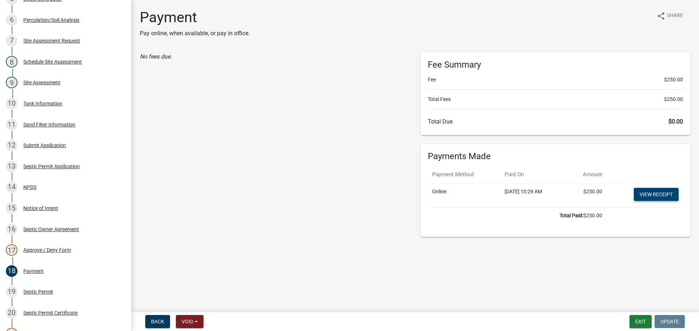
click at [648, 194] on link "View receipt" at bounding box center [655, 194] width 45 height 13
